Goal: Task Accomplishment & Management: Manage account settings

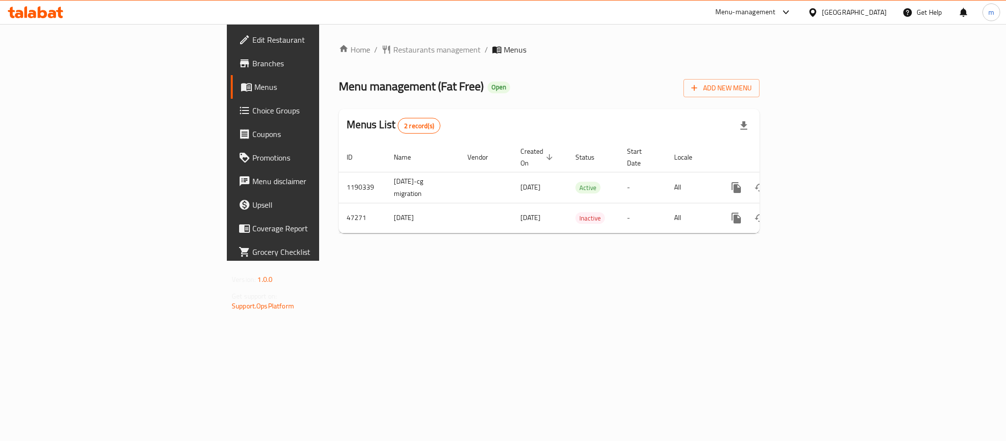
click at [868, 11] on div "Kuwait" at bounding box center [854, 12] width 65 height 11
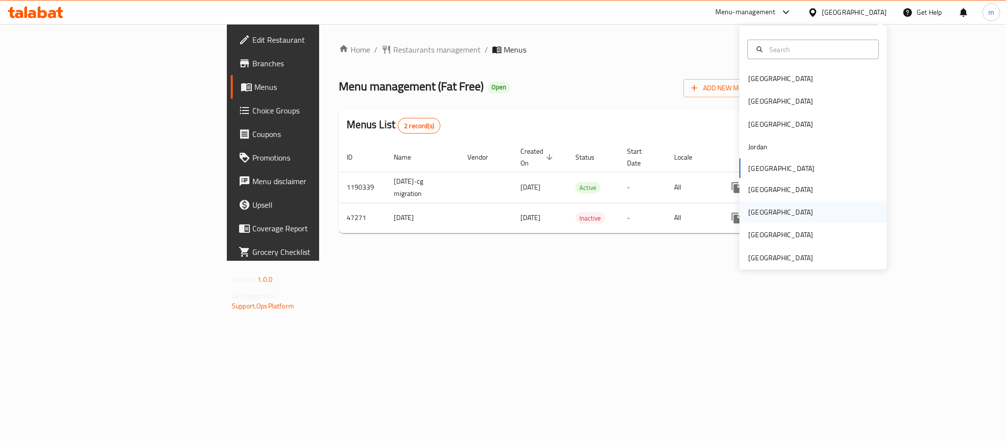
click at [760, 207] on div "[GEOGRAPHIC_DATA]" at bounding box center [781, 212] width 81 height 23
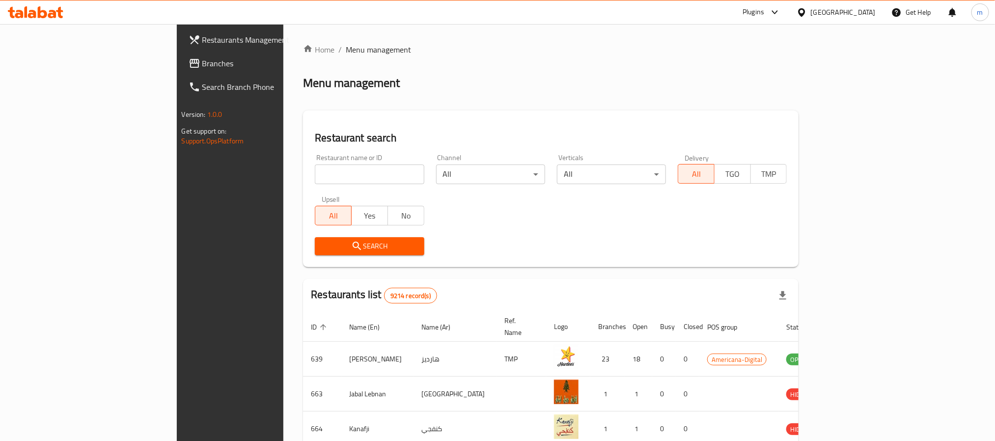
click at [202, 66] on span "Branches" at bounding box center [268, 63] width 133 height 12
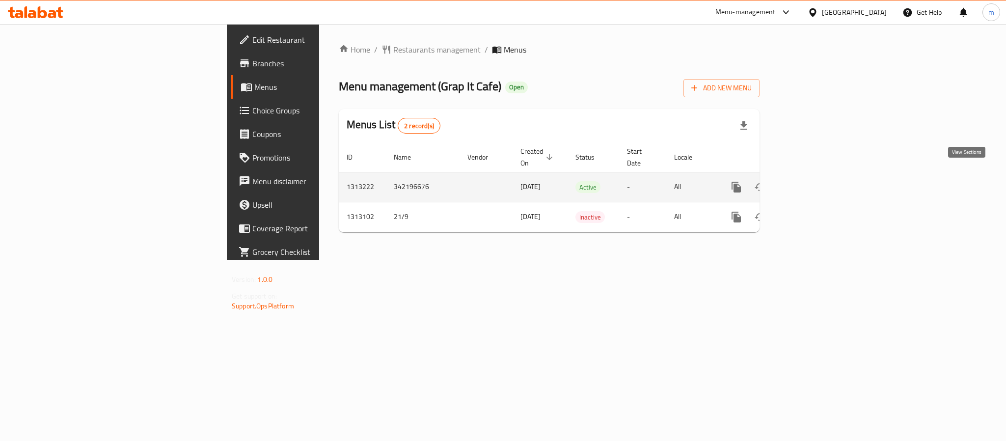
click at [819, 175] on link "enhanced table" at bounding box center [808, 187] width 24 height 24
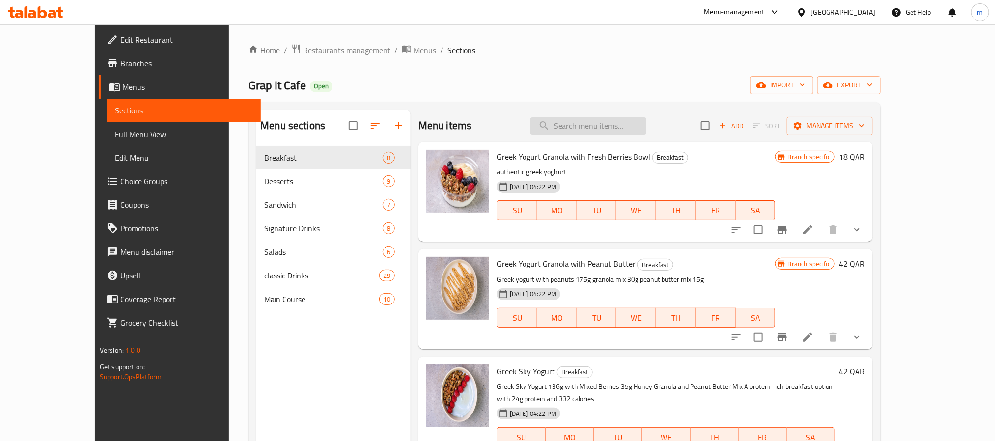
click at [641, 130] on input "search" at bounding box center [588, 125] width 116 height 17
paste input "Ice Cream"
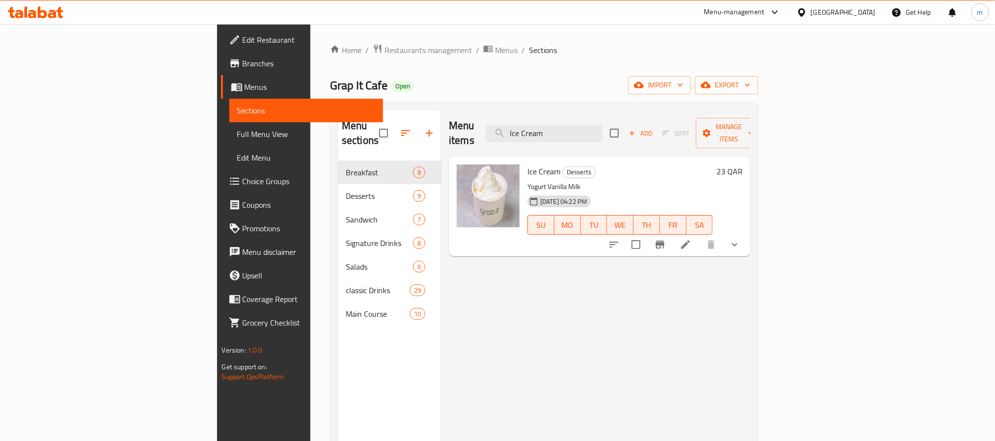
type input "Ice Cream"
click at [601, 181] on p "Yogurt Vanilla Milk" at bounding box center [619, 187] width 185 height 12
click at [692, 239] on icon at bounding box center [686, 245] width 12 height 12
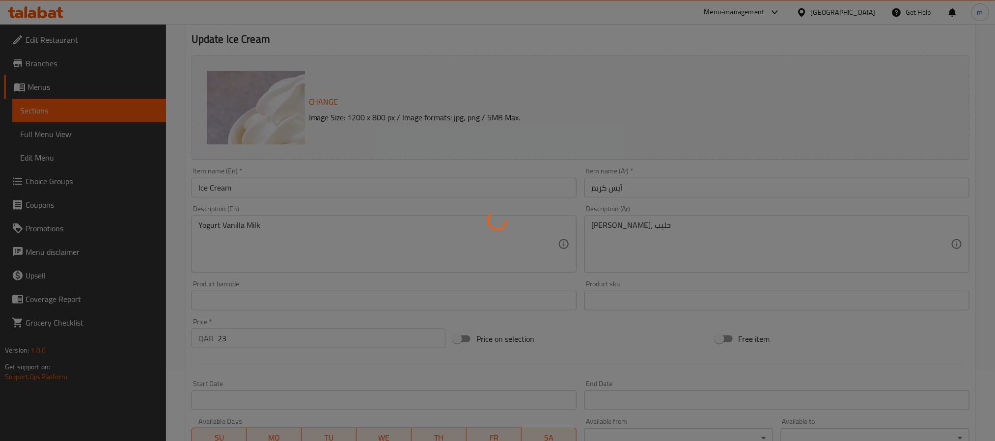
scroll to position [74, 0]
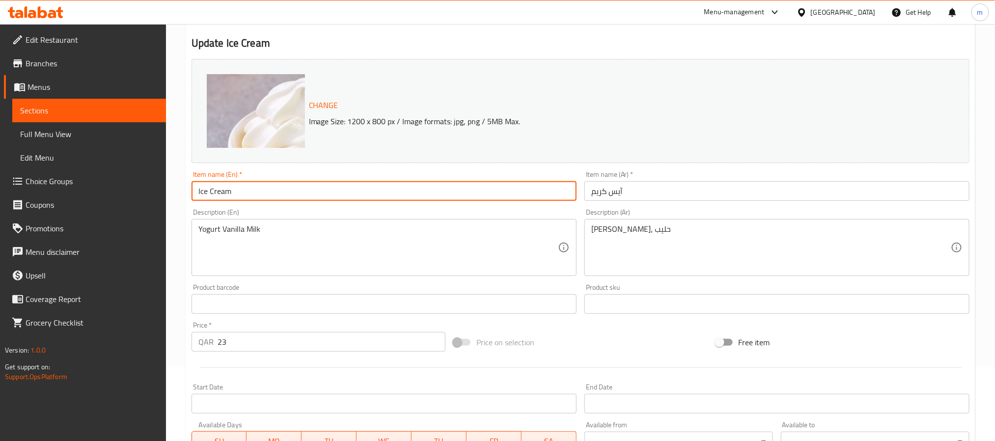
drag, startPoint x: 255, startPoint y: 193, endPoint x: 192, endPoint y: 201, distance: 63.4
click at [192, 201] on input "Ice Cream" at bounding box center [384, 191] width 385 height 20
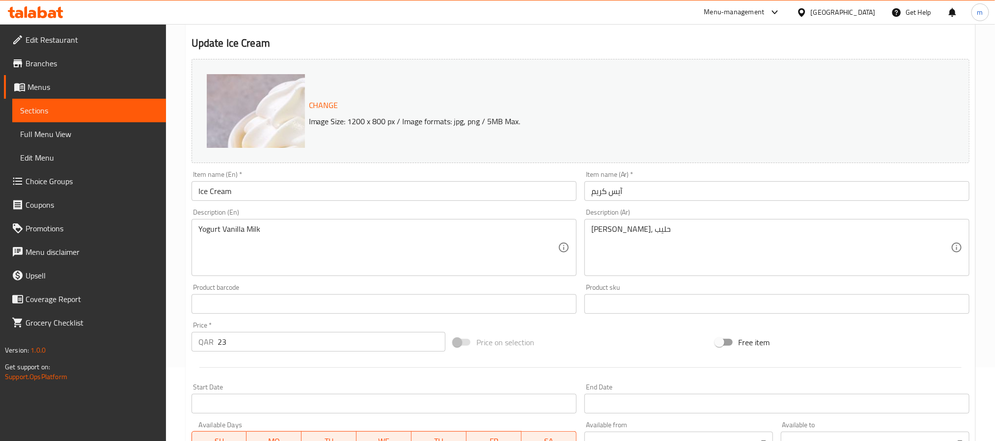
click at [388, 171] on div "Item name (En)   * Ice Cream Item name (En) *" at bounding box center [384, 186] width 385 height 30
click at [50, 15] on icon at bounding box center [52, 14] width 8 height 8
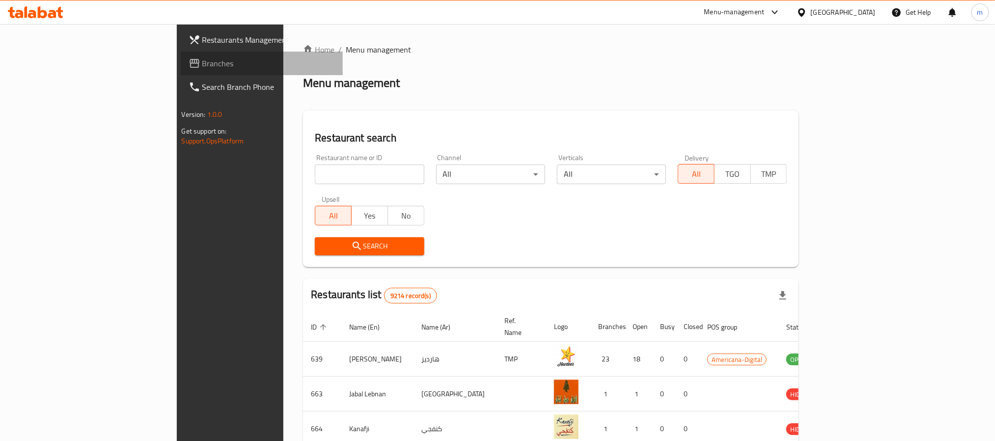
click at [202, 59] on span "Branches" at bounding box center [268, 63] width 133 height 12
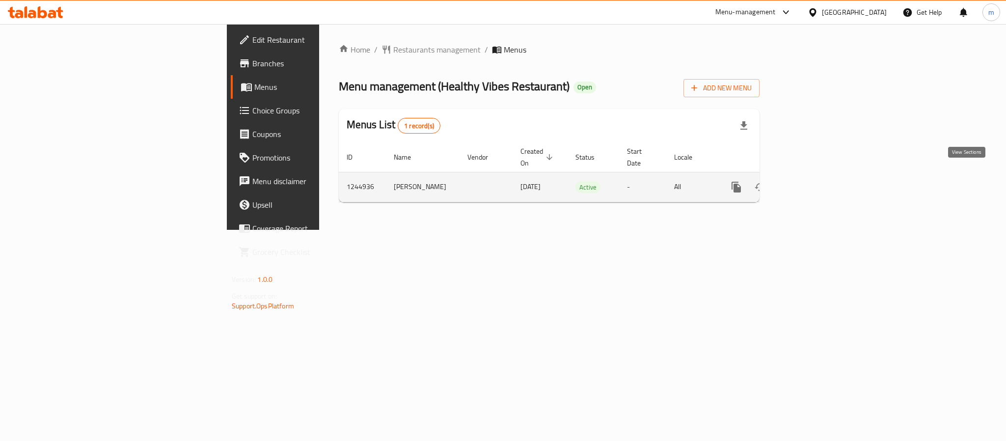
click at [813, 181] on icon "enhanced table" at bounding box center [808, 187] width 12 height 12
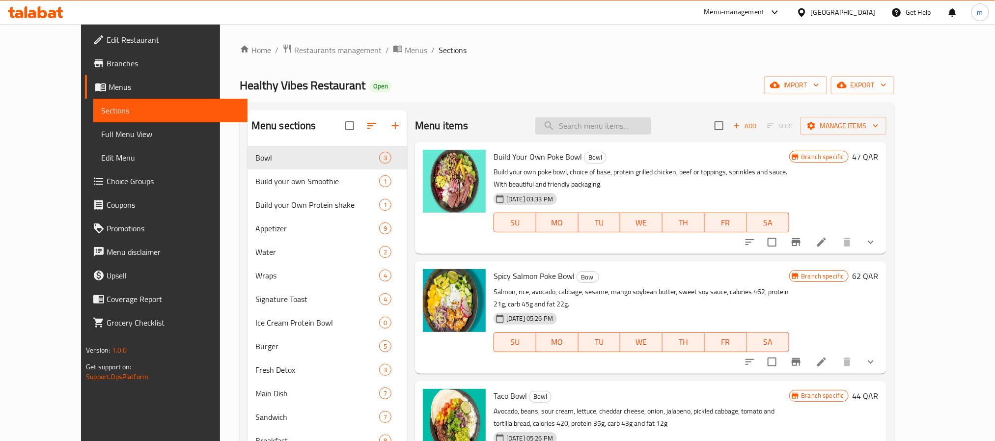
click at [620, 126] on input "search" at bounding box center [593, 125] width 116 height 17
paste input "Halloumi Club Sandwich"
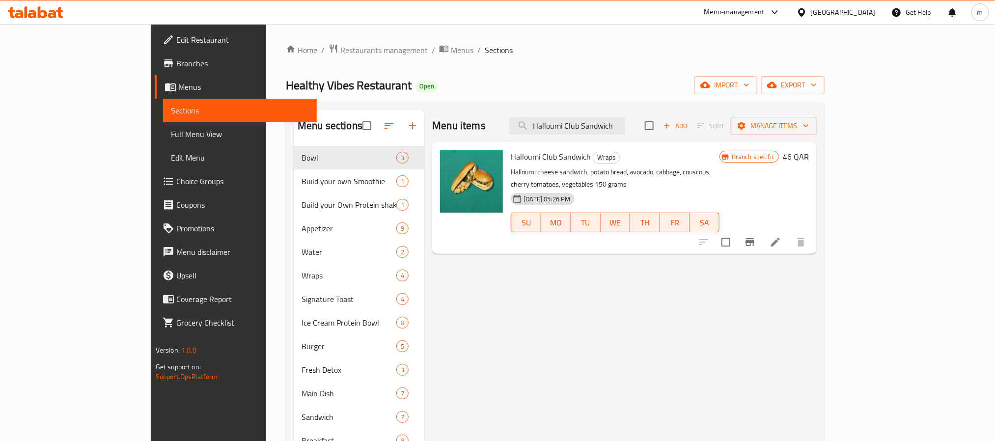
type input "Halloumi Club Sandwich"
click at [671, 165] on div "Halloumi Club Sandwich Wraps Halloumi cheese sandwich, potato bread, avocado, c…" at bounding box center [615, 198] width 217 height 104
click at [781, 236] on icon at bounding box center [776, 242] width 12 height 12
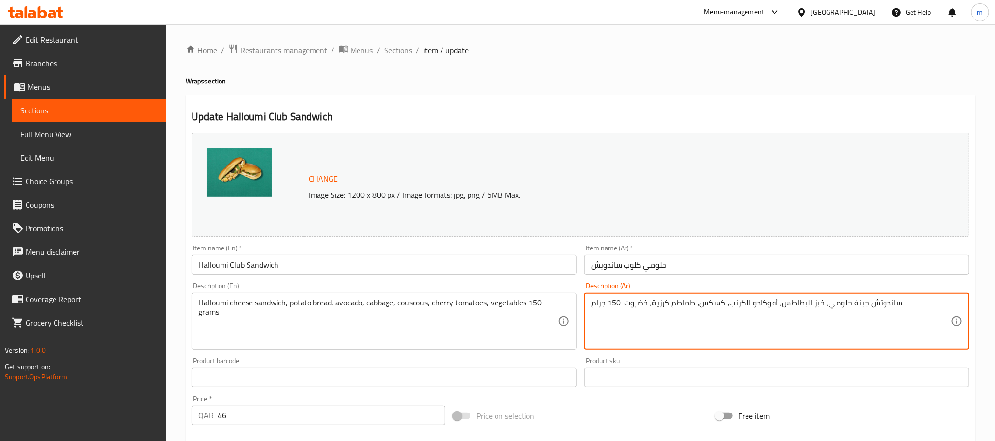
drag, startPoint x: 591, startPoint y: 305, endPoint x: 924, endPoint y: 312, distance: 332.6
click at [780, 305] on textarea "ساندوتش جبنة حلومي، خبز البطاطس، أفوكادو الكرنب، كسكس، طماطم كرزية، خضروت 150 ج…" at bounding box center [771, 321] width 360 height 47
click at [825, 292] on div "Description (Ar) ساندوتش جبنة حلومي، خبز البطاطس، أفوكادو الكرنب، كسكس، طماطم ك…" at bounding box center [776, 315] width 385 height 67
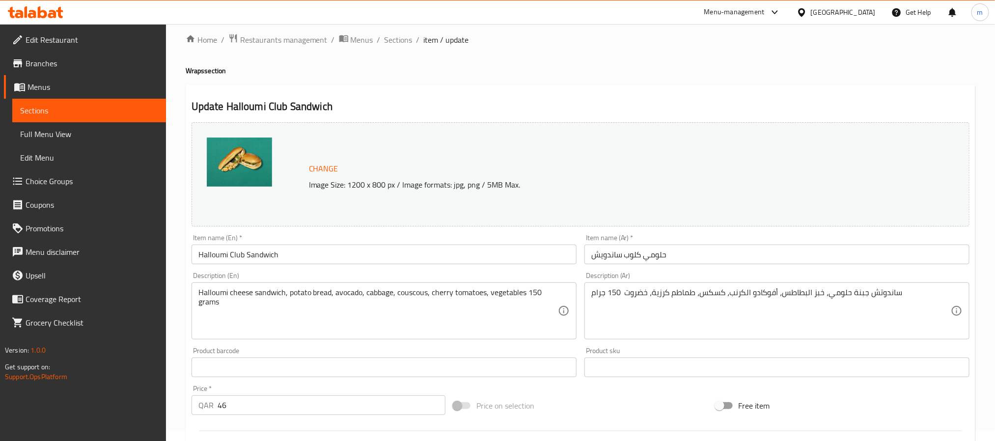
scroll to position [74, 0]
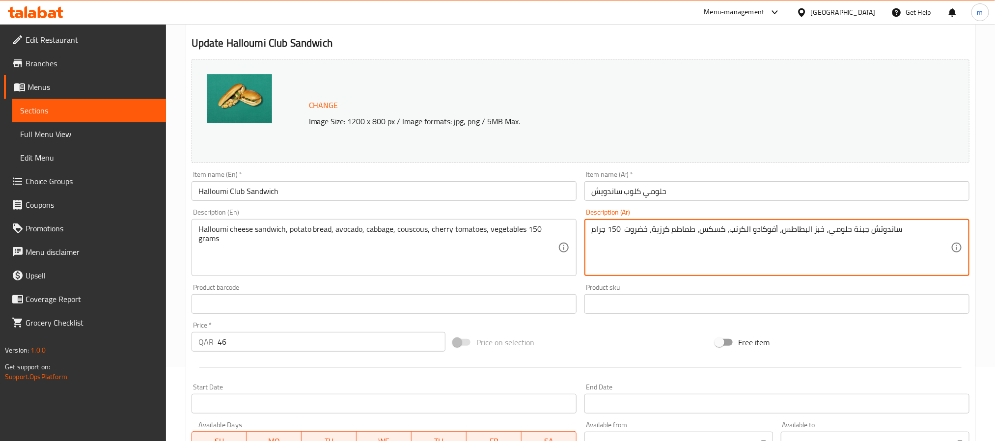
drag, startPoint x: 914, startPoint y: 227, endPoint x: 572, endPoint y: 232, distance: 341.9
click at [610, 232] on textarea "ساندوتش جبنة حلومي، خبز البطاطس، أفوكادو الكرنب، كسكس، طماطم كرزية، خضروت 150 ج…" at bounding box center [771, 247] width 360 height 47
